Goal: Navigation & Orientation: Find specific page/section

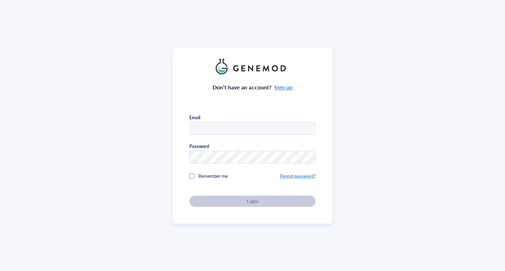
type input "[PERSON_NAME][EMAIL_ADDRESS][PERSON_NAME][DOMAIN_NAME]"
click at [191, 174] on div at bounding box center [191, 176] width 5 height 5
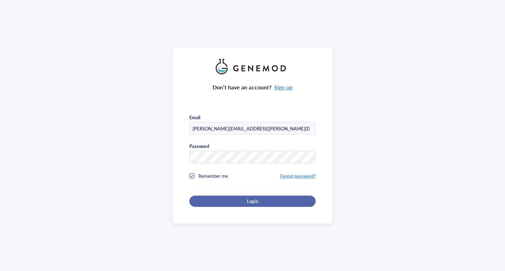
click at [214, 199] on div "Login" at bounding box center [253, 201] width 104 height 6
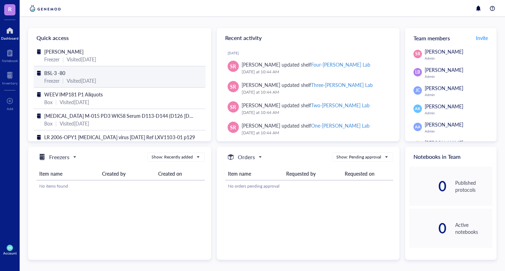
click at [129, 75] on div "BSL-3 -80" at bounding box center [119, 73] width 151 height 8
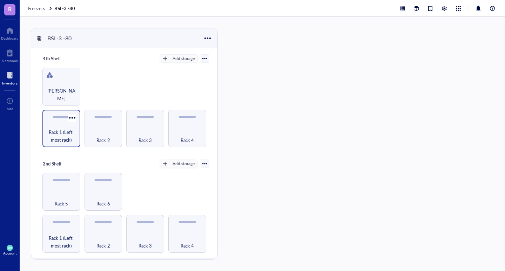
click at [61, 132] on span "Rack 1 (Left most rack)" at bounding box center [61, 135] width 31 height 15
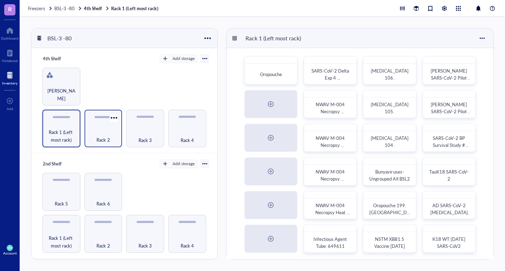
click at [96, 133] on div "Rack 2" at bounding box center [103, 135] width 31 height 15
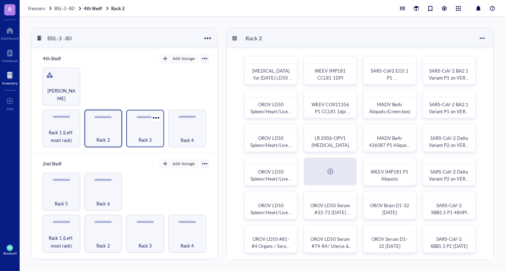
click at [141, 129] on div "Rack 3" at bounding box center [145, 135] width 31 height 15
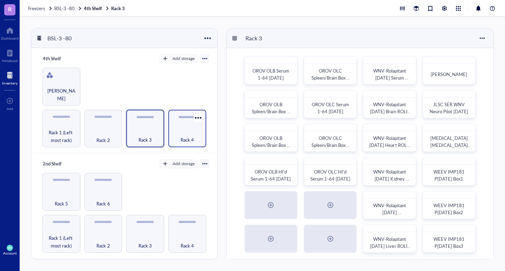
click at [186, 130] on div "Rack 4" at bounding box center [187, 135] width 31 height 15
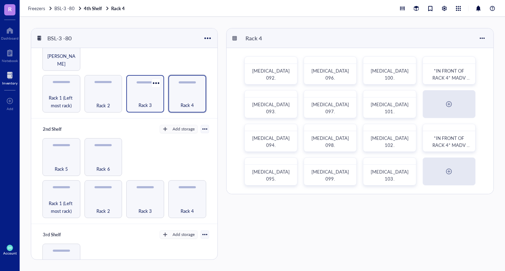
scroll to position [35, 0]
click at [50, 158] on div "Rack 5" at bounding box center [61, 164] width 31 height 15
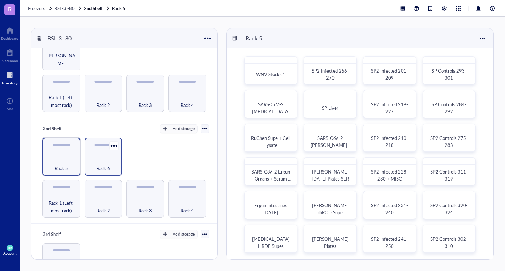
click at [107, 164] on span "Rack 6" at bounding box center [102, 168] width 13 height 8
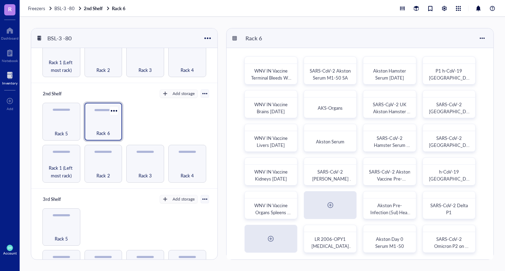
scroll to position [105, 0]
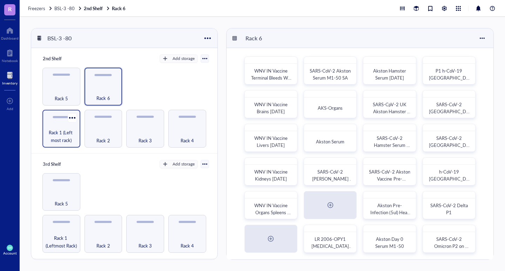
click at [59, 132] on span "Rack 1 (Left most rack)" at bounding box center [61, 136] width 31 height 15
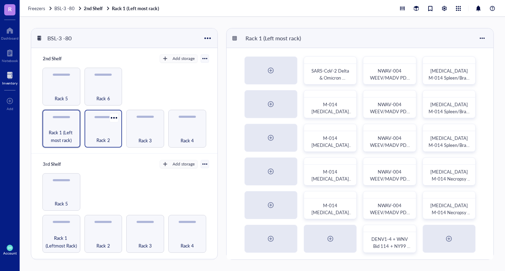
click at [103, 136] on span "Rack 2" at bounding box center [102, 140] width 13 height 8
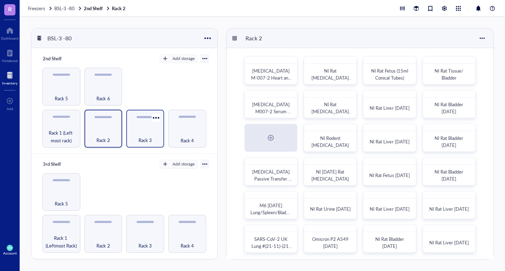
click at [140, 136] on span "Rack 3" at bounding box center [145, 140] width 13 height 8
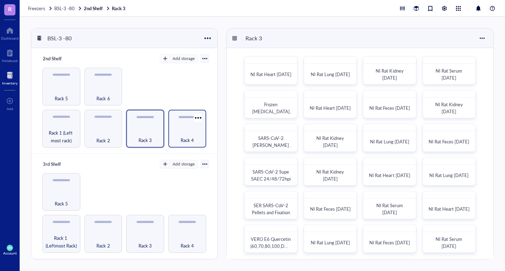
click at [180, 133] on div "Rack 4" at bounding box center [187, 136] width 31 height 15
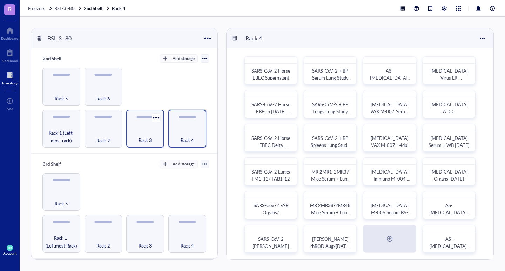
click at [155, 135] on div "Rack 3" at bounding box center [145, 136] width 31 height 15
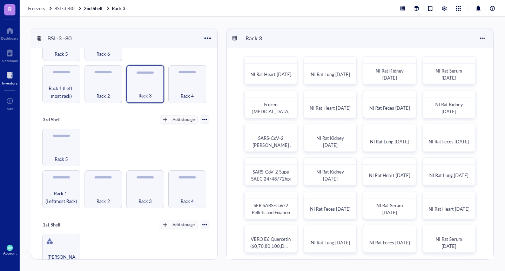
scroll to position [175, 0]
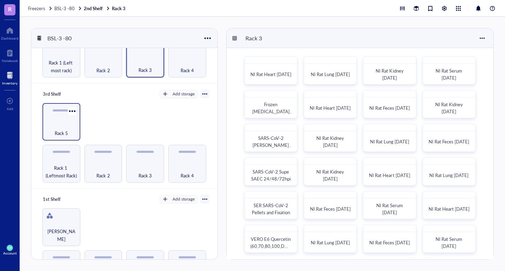
click at [67, 122] on div "Rack 5" at bounding box center [61, 129] width 31 height 15
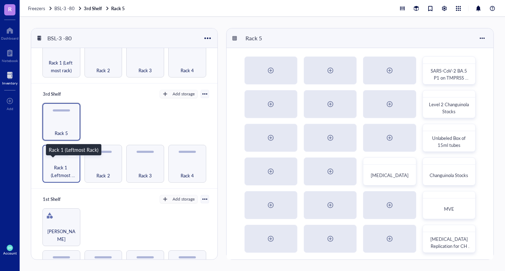
click at [67, 164] on span "Rack 1 (Leftmost Rack)" at bounding box center [61, 171] width 31 height 15
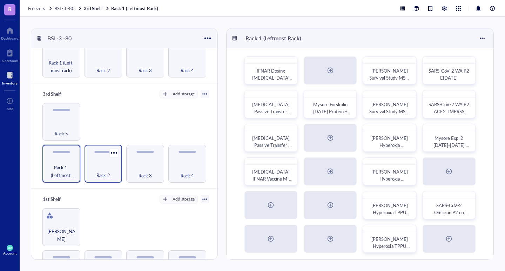
click at [101, 164] on div "Rack 2" at bounding box center [103, 171] width 31 height 15
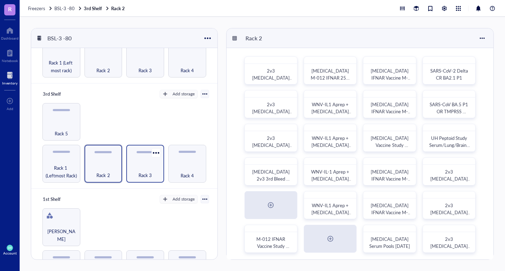
click at [139, 164] on div "Rack 3" at bounding box center [145, 171] width 31 height 15
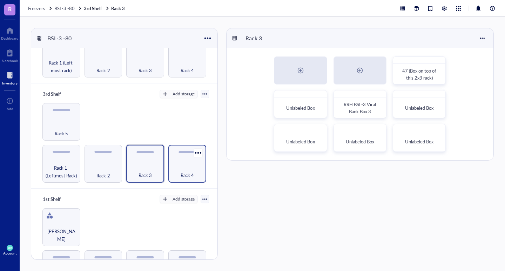
click at [182, 164] on div "Rack 4" at bounding box center [187, 171] width 31 height 15
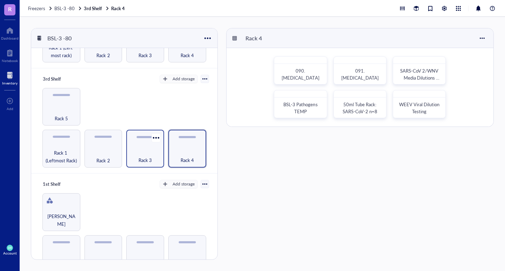
scroll to position [198, 0]
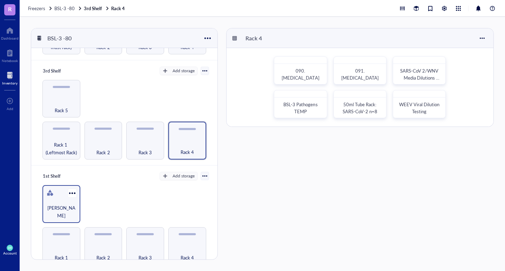
click at [66, 204] on div "Loose Tubes" at bounding box center [61, 211] width 31 height 15
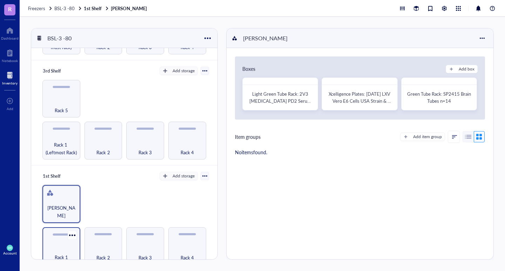
click at [61, 237] on div "Rack 1" at bounding box center [61, 246] width 38 height 38
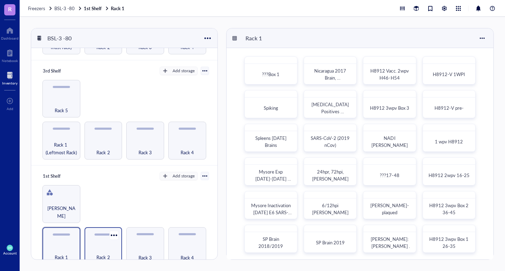
click at [99, 246] on div "Rack 2" at bounding box center [103, 253] width 31 height 15
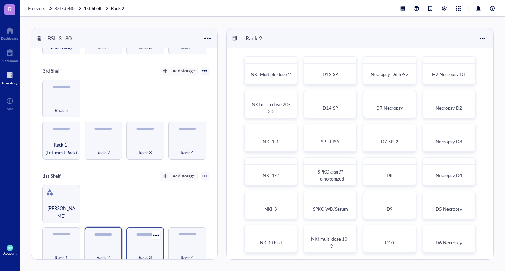
click at [137, 246] on div "Rack 3" at bounding box center [145, 253] width 31 height 15
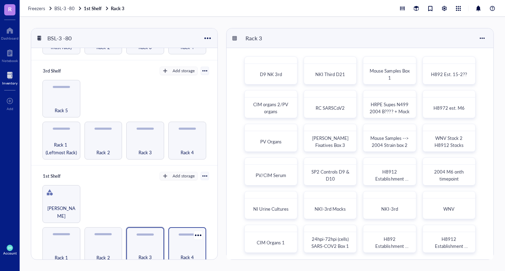
click at [177, 246] on div "Rack 4" at bounding box center [187, 253] width 31 height 15
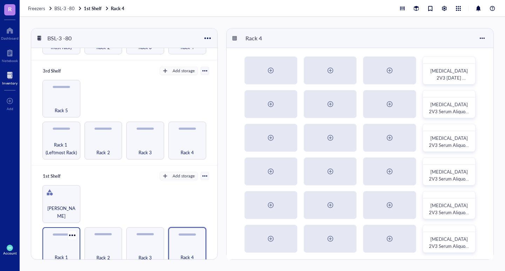
click at [71, 251] on div "Rack 1" at bounding box center [61, 253] width 31 height 15
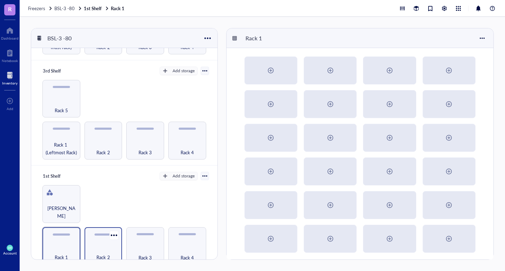
click at [102, 254] on span "Rack 2" at bounding box center [102, 258] width 13 height 8
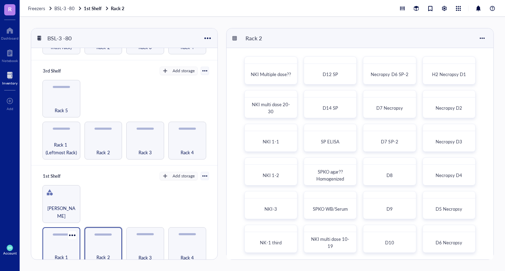
click at [62, 255] on span "Rack 1" at bounding box center [61, 258] width 13 height 8
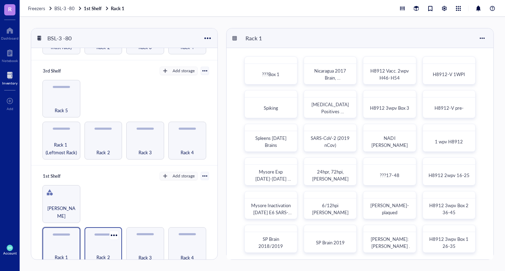
click at [101, 254] on span "Rack 2" at bounding box center [102, 258] width 13 height 8
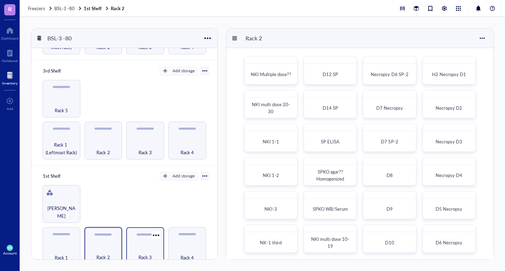
click at [135, 247] on div "Rack 3" at bounding box center [145, 253] width 31 height 15
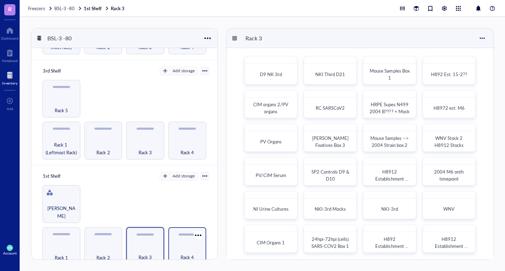
click at [185, 248] on div "Rack 4" at bounding box center [187, 253] width 31 height 15
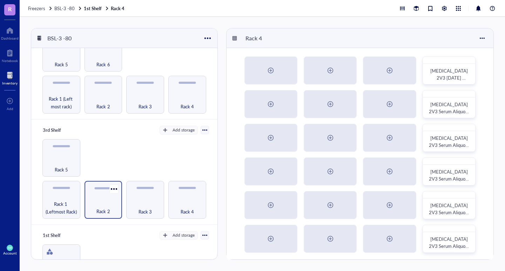
scroll to position [128, 0]
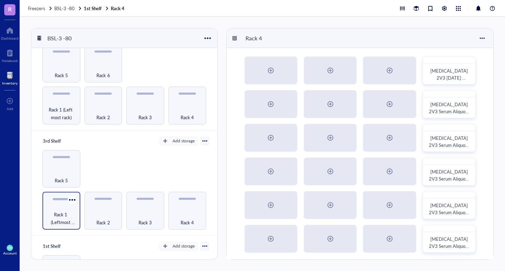
click at [56, 205] on div "Rack 1 (Leftmost Rack)" at bounding box center [61, 211] width 38 height 38
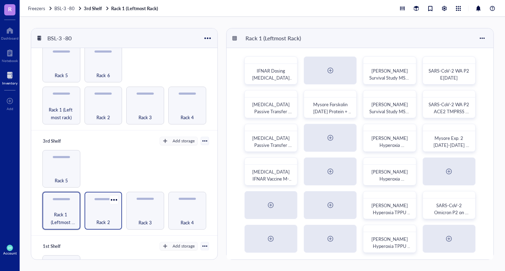
click at [97, 213] on div "Rack 2" at bounding box center [103, 218] width 31 height 15
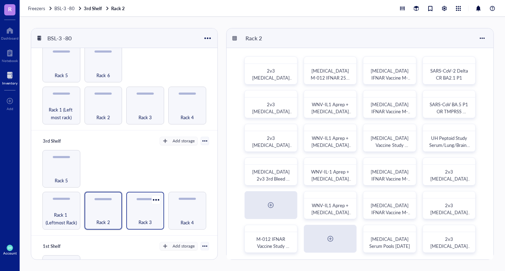
click at [136, 211] on div "Rack 3" at bounding box center [145, 218] width 31 height 15
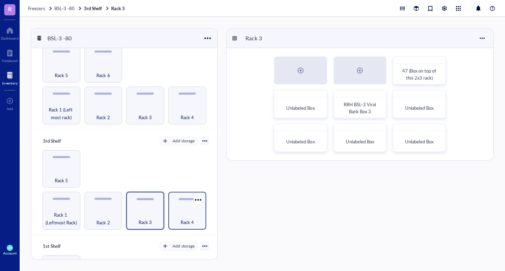
click at [181, 211] on div "Rack 4" at bounding box center [187, 218] width 31 height 15
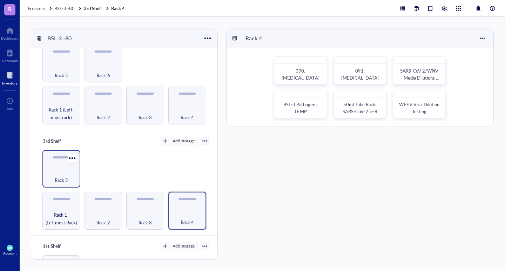
click at [62, 169] on div "Rack 5" at bounding box center [61, 176] width 31 height 15
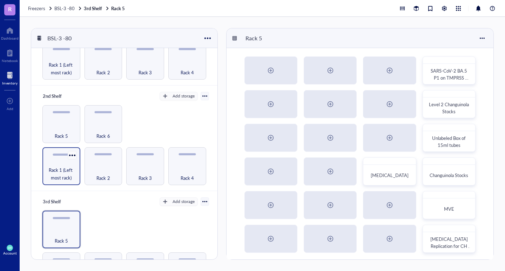
scroll to position [58, 0]
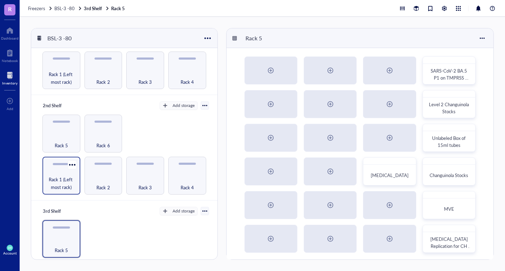
click at [68, 176] on span "Rack 1 (Left most rack)" at bounding box center [61, 183] width 31 height 15
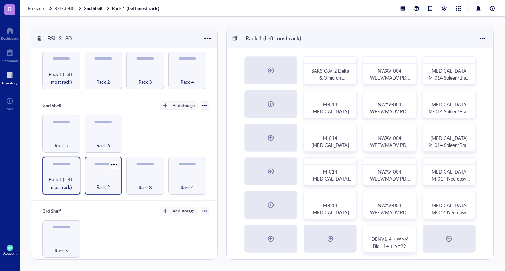
click at [105, 178] on div "Rack 2" at bounding box center [103, 183] width 31 height 15
